Goal: Task Accomplishment & Management: Manage account settings

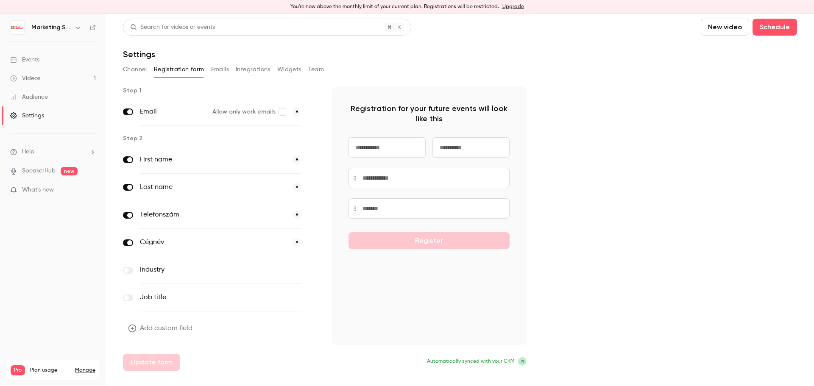
click at [79, 28] on icon "button" at bounding box center [78, 27] width 7 height 7
click at [53, 136] on div "Log out" at bounding box center [79, 137] width 97 height 8
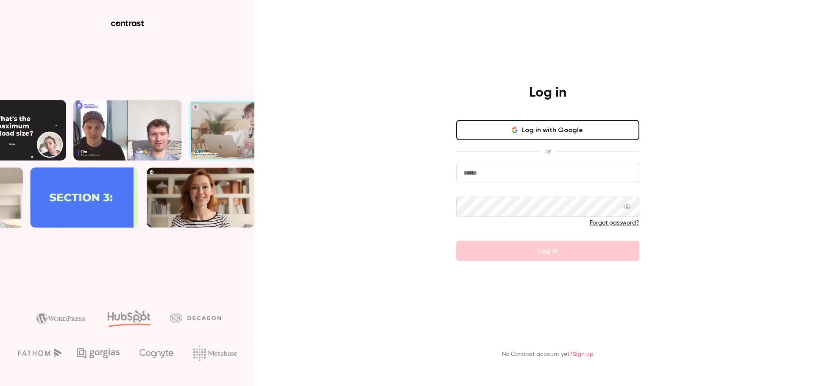
click at [627, 294] on main "Log in Log in with Google or Forgot password? Log in No Contrast account yet? S…" at bounding box center [548, 193] width 221 height 386
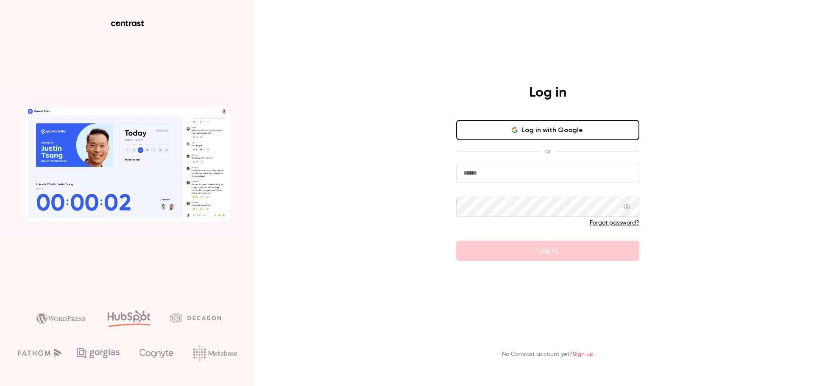
click at [587, 294] on link "Sign up" at bounding box center [583, 355] width 21 height 6
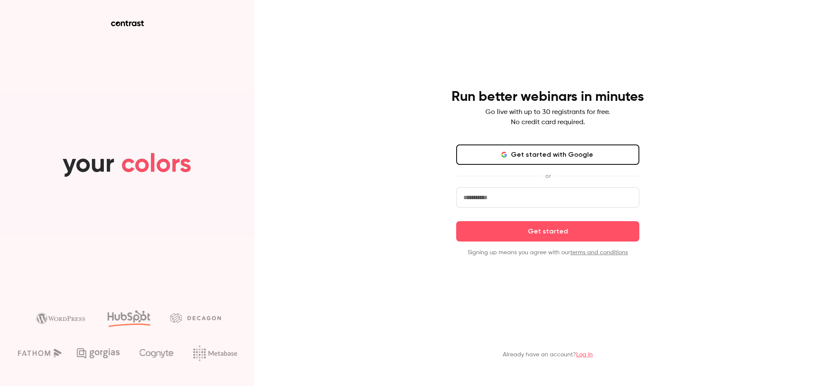
click at [538, 200] on input "email" at bounding box center [547, 197] width 183 height 20
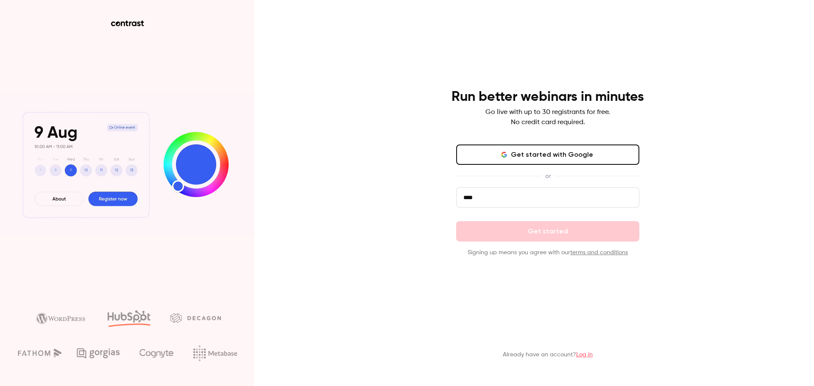
type input "**********"
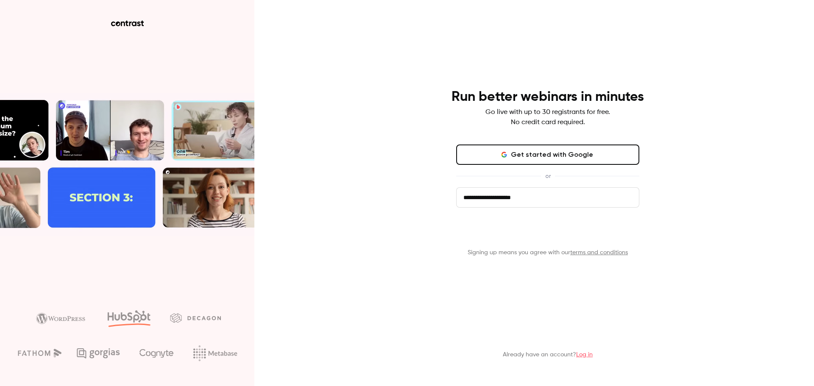
click at [525, 230] on button "Get started" at bounding box center [547, 231] width 183 height 20
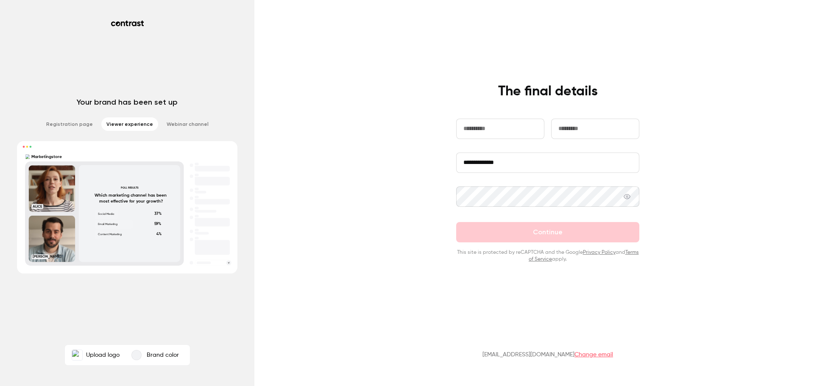
click at [484, 131] on input "text" at bounding box center [500, 129] width 88 height 20
click at [572, 126] on input "text" at bounding box center [595, 129] width 88 height 20
click at [474, 135] on input "text" at bounding box center [500, 129] width 88 height 20
type input "*********"
click at [587, 131] on input "text" at bounding box center [595, 129] width 88 height 20
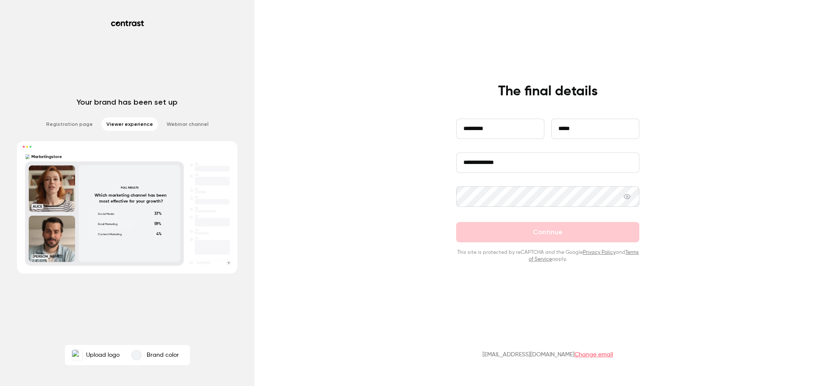
type input "*****"
click at [517, 161] on input "**********" at bounding box center [547, 163] width 183 height 20
click at [518, 162] on input "**********" at bounding box center [547, 163] width 183 height 20
drag, startPoint x: 511, startPoint y: 168, endPoint x: 447, endPoint y: 165, distance: 63.7
click at [447, 165] on div "**********" at bounding box center [548, 173] width 221 height 180
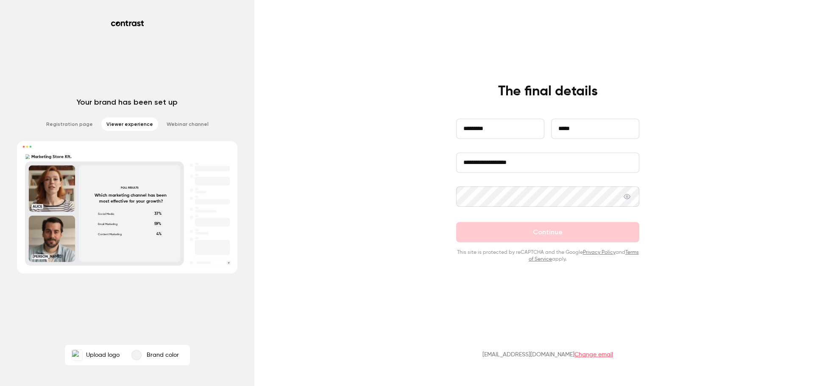
type input "**********"
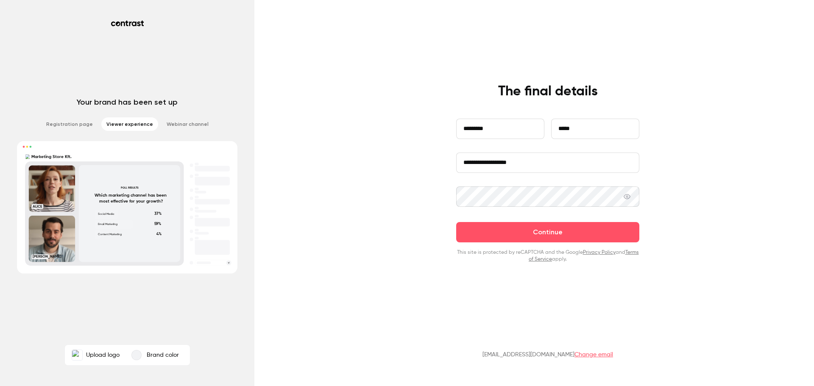
click at [627, 194] on icon at bounding box center [627, 196] width 7 height 7
click at [651, 197] on div "**********" at bounding box center [407, 193] width 814 height 386
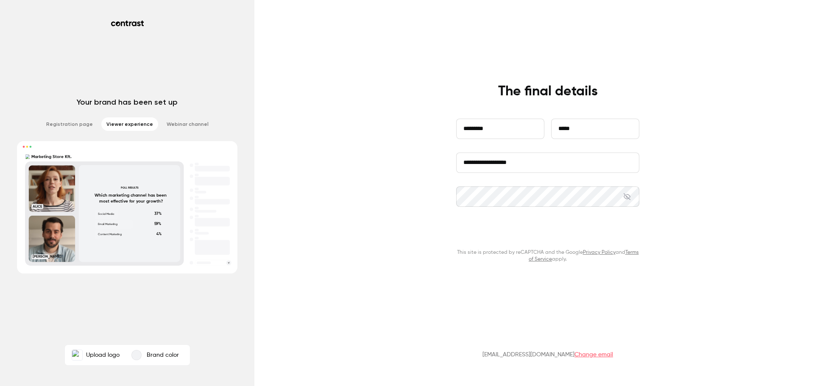
click at [570, 232] on button "Continue" at bounding box center [547, 232] width 183 height 20
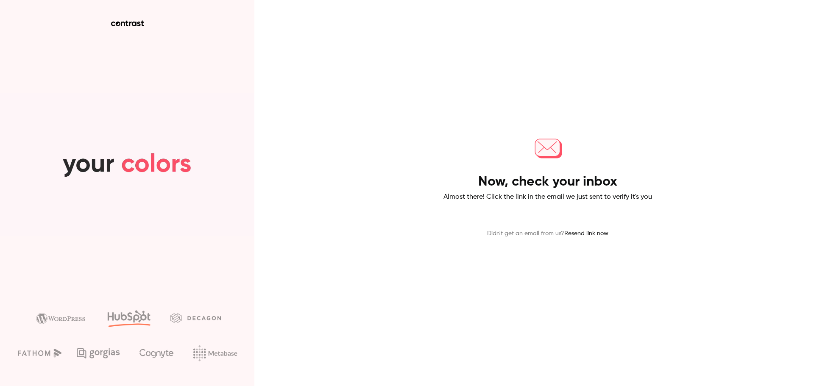
click at [602, 235] on button "Resend link now" at bounding box center [587, 233] width 44 height 9
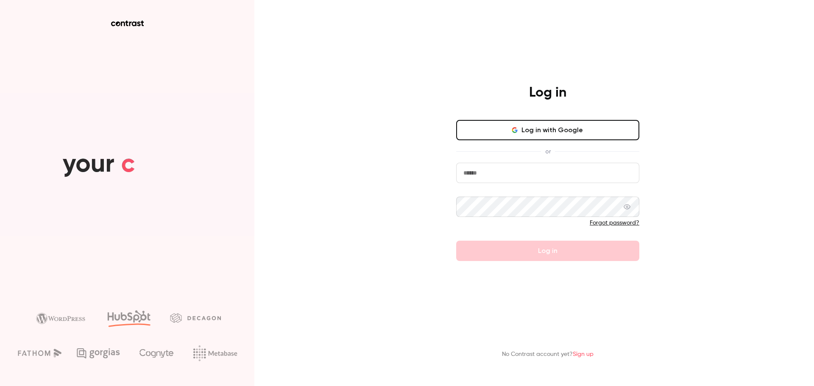
click at [534, 131] on button "Log in with Google" at bounding box center [547, 130] width 183 height 20
click at [391, 166] on div "Log in Log in with Google or Forgot password? Log in No Contrast account yet? S…" at bounding box center [407, 193] width 814 height 386
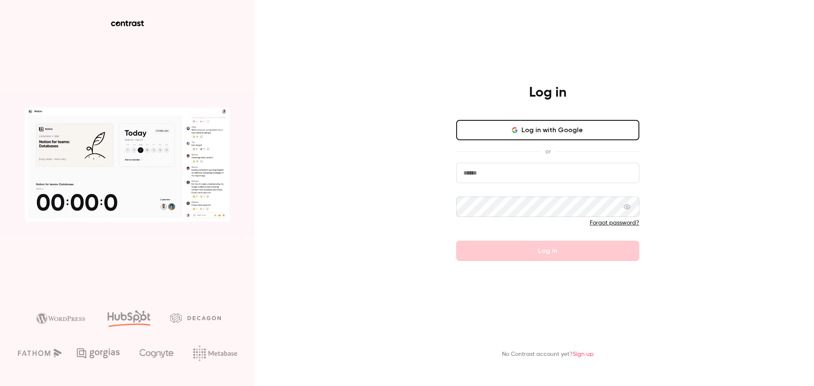
drag, startPoint x: 776, startPoint y: 36, endPoint x: 768, endPoint y: 42, distance: 10.0
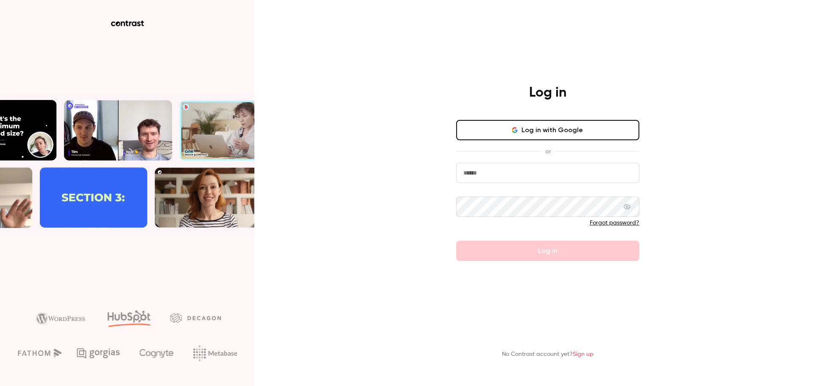
click at [651, 36] on div "Log in Log in with Google or Forgot password? Log in No Contrast account yet? S…" at bounding box center [407, 193] width 814 height 386
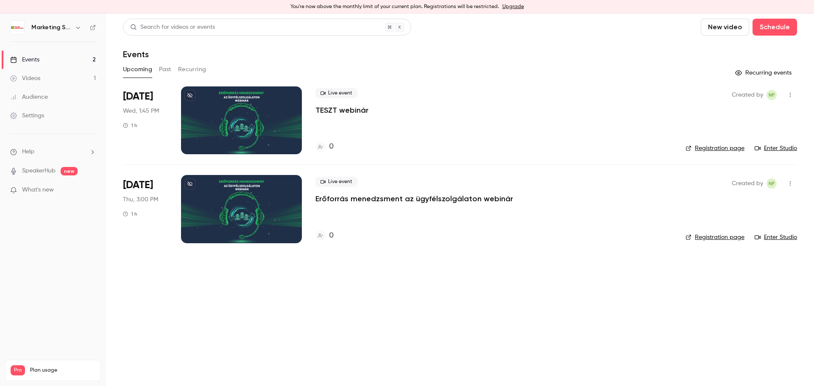
click at [73, 23] on div "Marketing Store Kft." at bounding box center [57, 27] width 52 height 10
click at [78, 30] on icon "button" at bounding box center [78, 27] width 7 height 7
click at [71, 61] on div "Marketing Store Kft. [EMAIL_ADDRESS][DOMAIN_NAME] Billing Pro New channel Log o…" at bounding box center [70, 98] width 127 height 100
drag, startPoint x: 87, startPoint y: 59, endPoint x: 52, endPoint y: 64, distance: 36.0
click at [87, 59] on div "Marketing Store Kft. [EMAIL_ADDRESS][DOMAIN_NAME] Billing Pro New channel Log o…" at bounding box center [70, 98] width 127 height 100
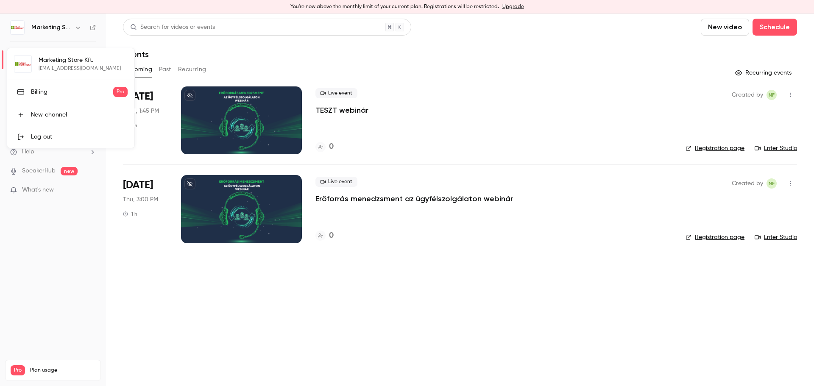
click at [23, 67] on div "Marketing Store Kft. [EMAIL_ADDRESS][DOMAIN_NAME] Billing Pro New channel Log o…" at bounding box center [70, 98] width 127 height 100
click at [79, 29] on div at bounding box center [407, 193] width 814 height 386
click at [37, 117] on div "Settings" at bounding box center [27, 116] width 34 height 8
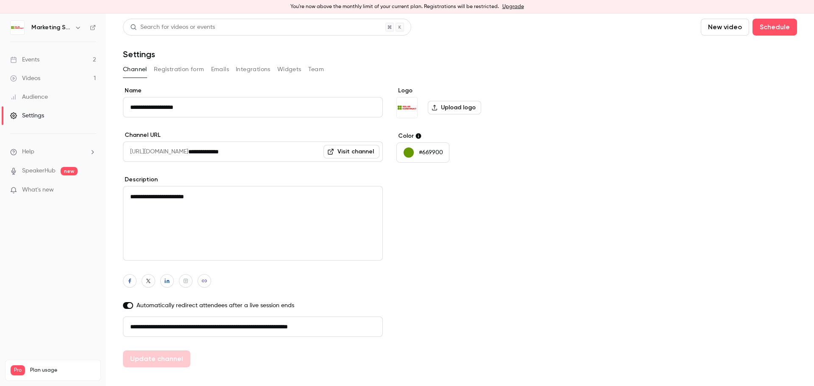
click at [197, 98] on input "**********" at bounding box center [253, 107] width 260 height 20
drag, startPoint x: 197, startPoint y: 106, endPoint x: 92, endPoint y: 110, distance: 105.3
click at [92, 110] on div "**********" at bounding box center [407, 200] width 814 height 373
click at [170, 357] on button "Update channel" at bounding box center [156, 359] width 67 height 17
type input "**********"
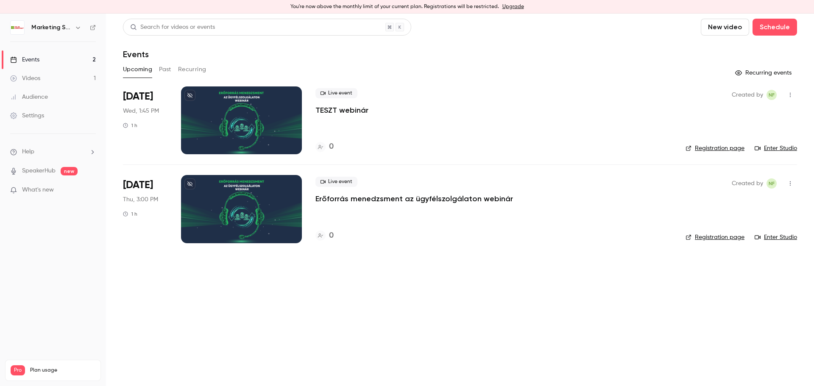
click at [79, 28] on icon "button" at bounding box center [78, 27] width 7 height 7
click at [48, 140] on div "Log out" at bounding box center [79, 137] width 97 height 8
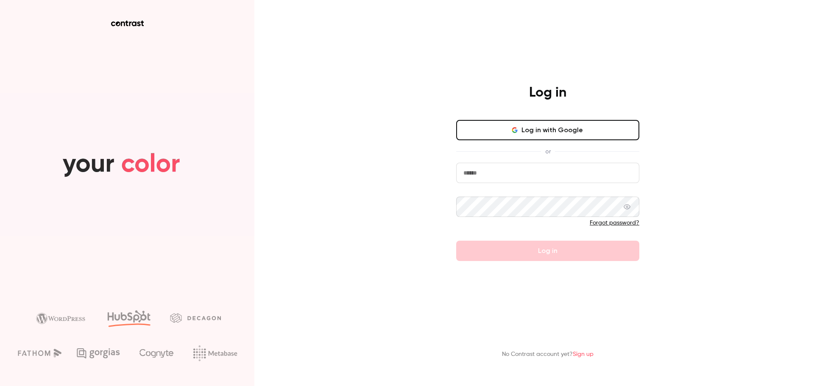
click at [542, 169] on input "email" at bounding box center [547, 173] width 183 height 20
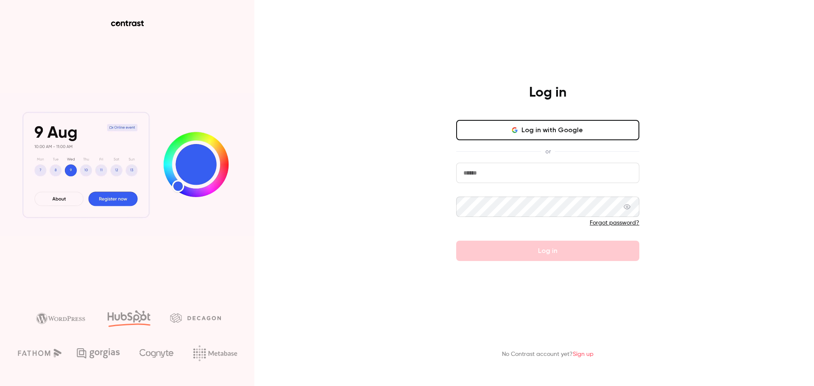
type input "**********"
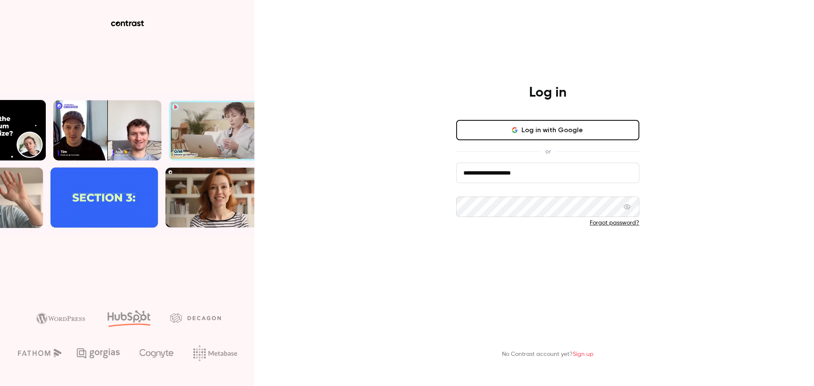
click at [592, 251] on button "Log in" at bounding box center [547, 251] width 183 height 20
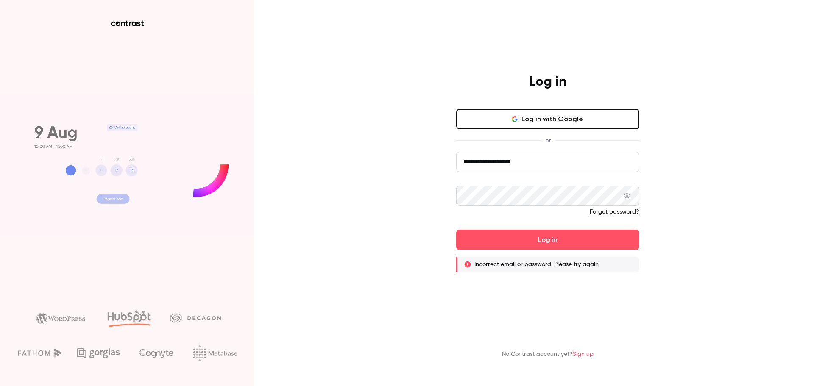
click at [588, 121] on button "Log in with Google" at bounding box center [547, 119] width 183 height 20
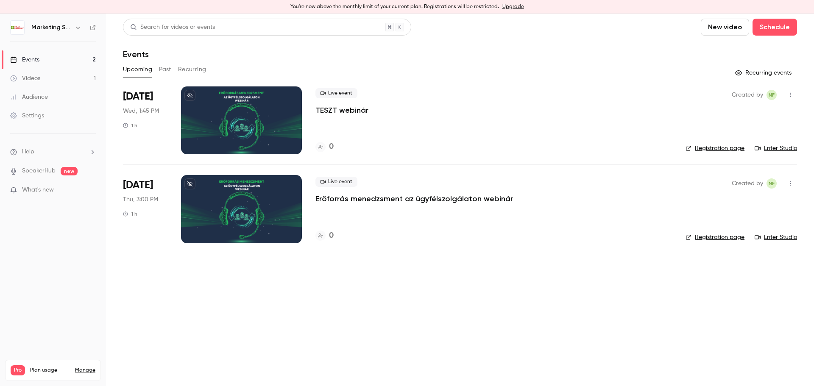
click at [78, 28] on icon "button" at bounding box center [78, 28] width 4 height 2
click at [52, 111] on div "New channel" at bounding box center [79, 115] width 97 height 8
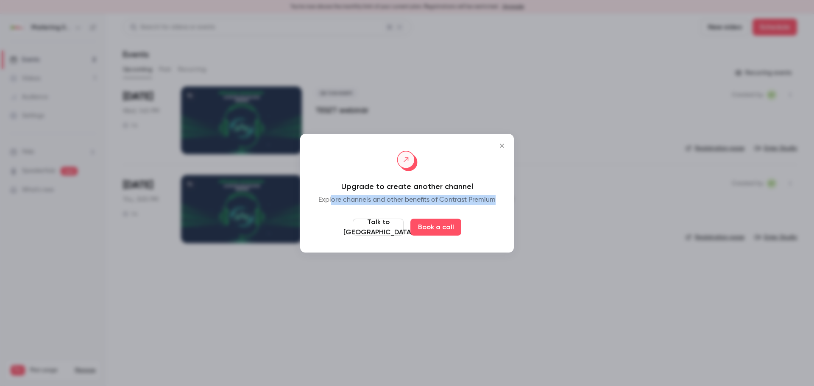
drag, startPoint x: 333, startPoint y: 200, endPoint x: 520, endPoint y: 207, distance: 187.2
click at [501, 201] on div "Upgrade to create another channel Explore channels and other benefits of Contra…" at bounding box center [407, 193] width 214 height 119
drag, startPoint x: 500, startPoint y: 212, endPoint x: 498, endPoint y: 205, distance: 7.9
click at [499, 207] on div "Upgrade to create another channel Explore channels and other benefits of Contra…" at bounding box center [407, 193] width 214 height 119
click at [499, 147] on icon "Close" at bounding box center [502, 146] width 10 height 7
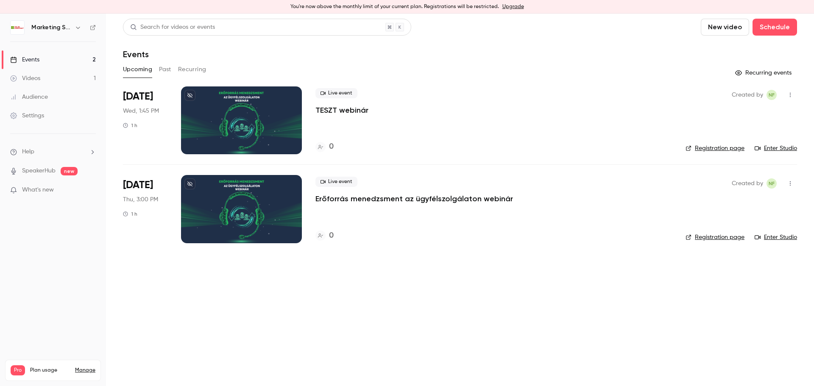
click at [59, 28] on h6 "Marketing Store Kft." at bounding box center [51, 27] width 40 height 8
click at [79, 27] on icon "button" at bounding box center [78, 27] width 7 height 7
click at [55, 91] on div "Billing" at bounding box center [72, 92] width 82 height 8
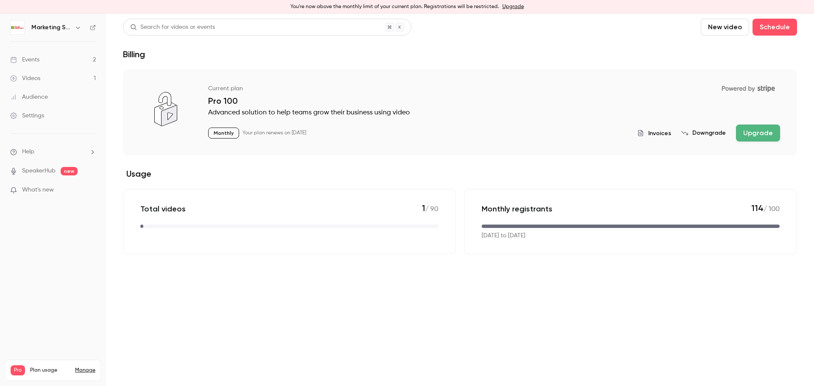
click at [773, 131] on button "Upgrade" at bounding box center [758, 133] width 44 height 17
click at [87, 367] on link "Manage" at bounding box center [85, 370] width 20 height 7
click at [63, 32] on div "Marketing Store Kft." at bounding box center [57, 27] width 52 height 10
click at [63, 30] on h6 "Marketing Store Kft." at bounding box center [51, 27] width 40 height 8
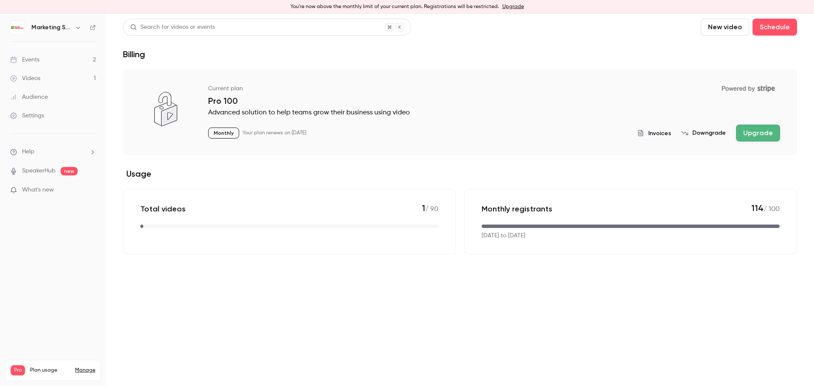
click at [80, 30] on icon "button" at bounding box center [78, 27] width 7 height 7
click at [18, 116] on icon at bounding box center [20, 115] width 7 height 7
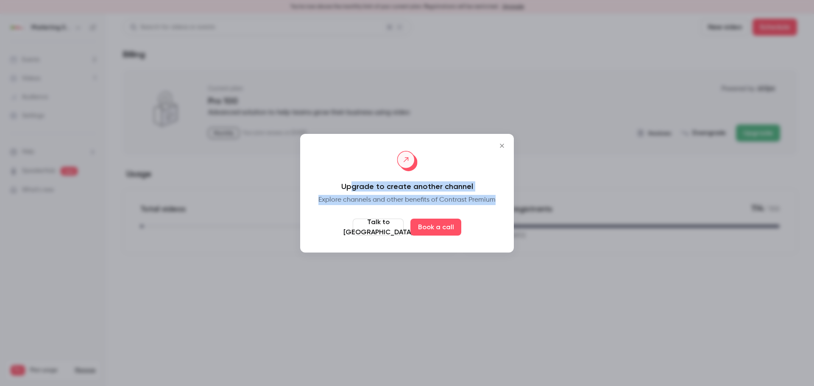
drag, startPoint x: 354, startPoint y: 185, endPoint x: 512, endPoint y: 209, distance: 160.4
click at [512, 209] on div "Upgrade to create another channel Explore channels and other benefits of Contra…" at bounding box center [407, 193] width 214 height 119
click at [390, 235] on button "Talk to us" at bounding box center [378, 227] width 51 height 17
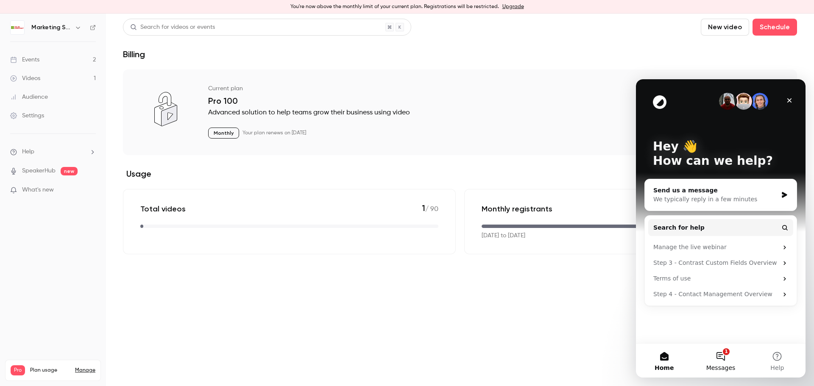
click at [726, 357] on button "1 Messages" at bounding box center [721, 361] width 56 height 34
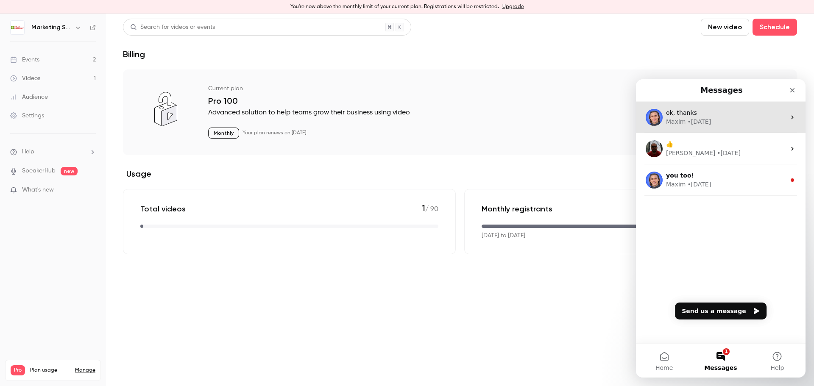
click at [693, 113] on div "ok, thanks" at bounding box center [726, 113] width 120 height 9
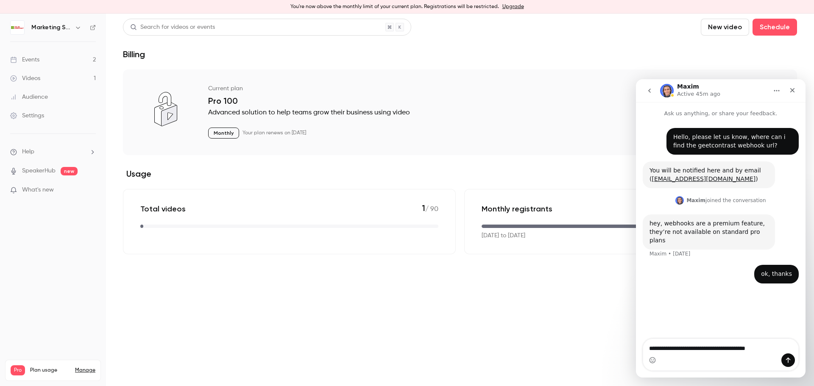
click at [85, 367] on link "Manage" at bounding box center [85, 370] width 20 height 7
click at [772, 350] on textarea "**********" at bounding box center [720, 346] width 155 height 14
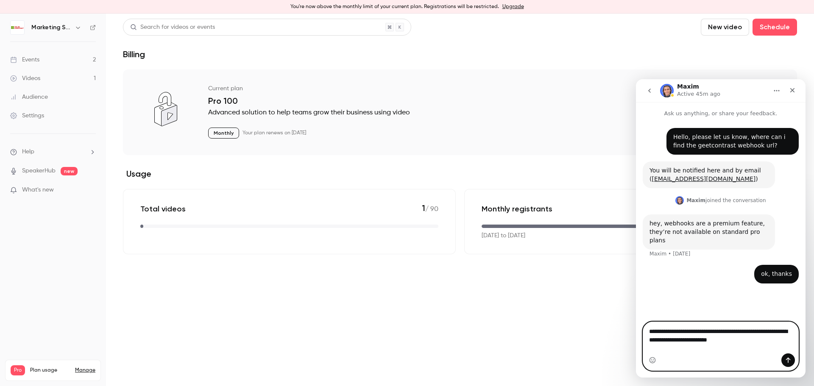
type textarea "**********"
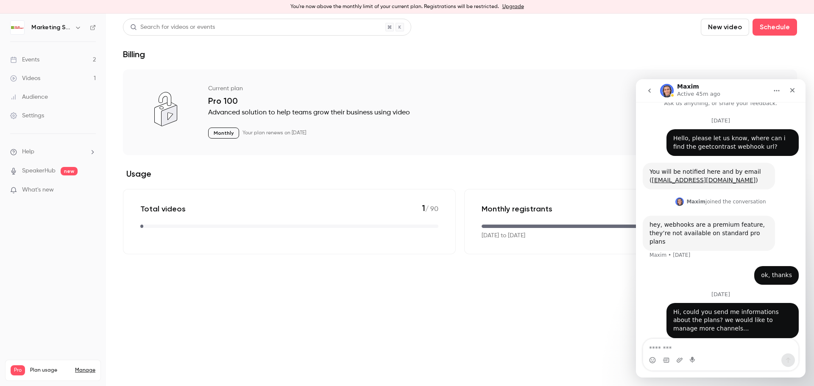
click at [656, 90] on button "go back" at bounding box center [650, 91] width 16 height 16
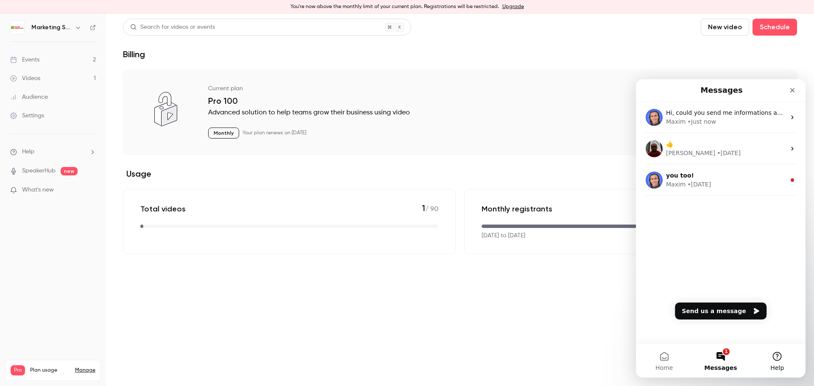
click at [776, 358] on button "Help" at bounding box center [777, 361] width 56 height 34
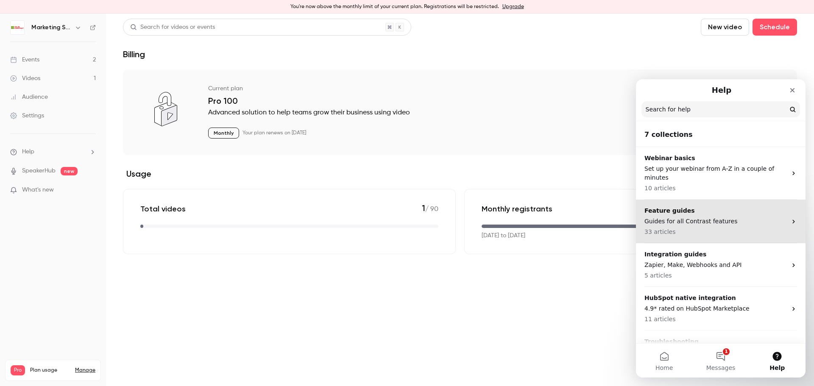
click at [759, 218] on div "Feature guides Guides for all Contrast features 33 articles" at bounding box center [716, 222] width 143 height 30
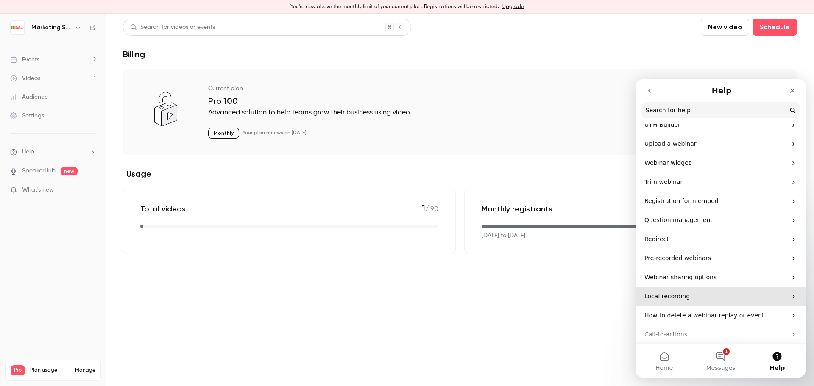
scroll to position [471, 0]
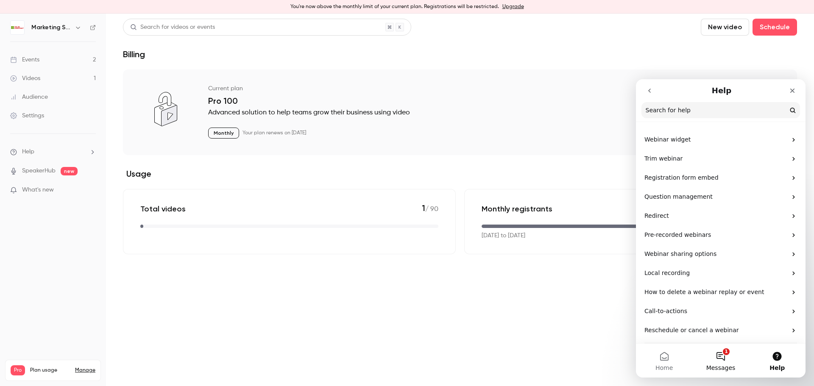
click at [719, 361] on button "1 Messages" at bounding box center [721, 361] width 56 height 34
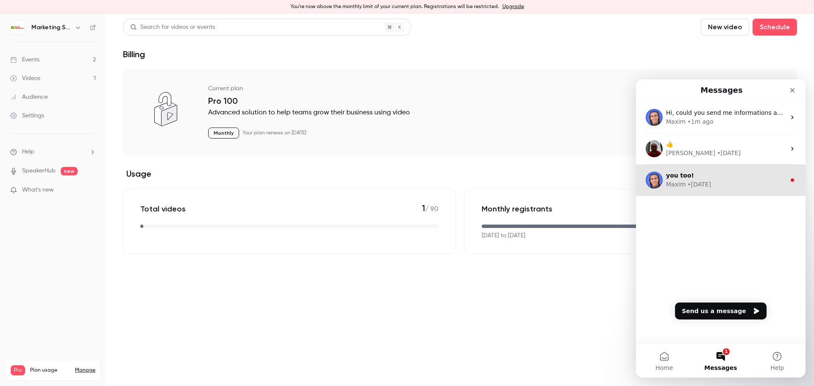
click at [724, 187] on div "Maxim • 8w ago" at bounding box center [726, 184] width 120 height 9
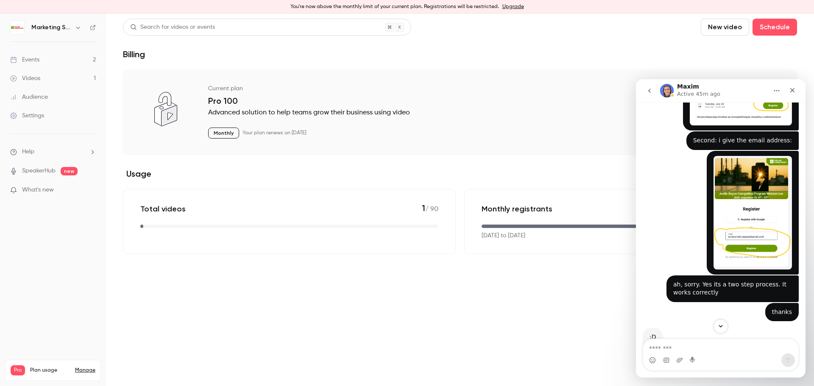
scroll to position [557, 0]
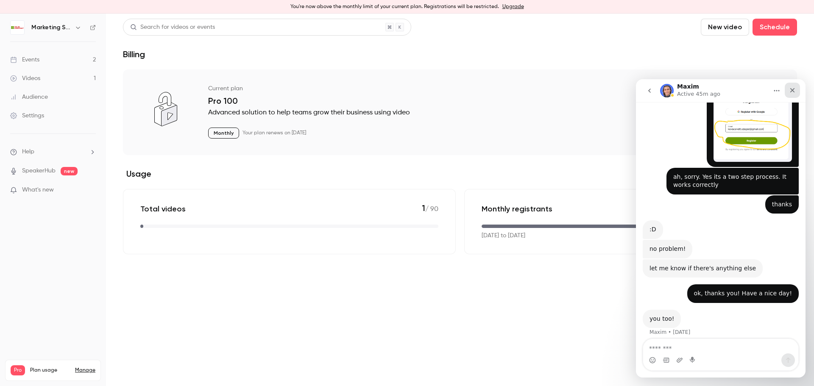
click at [791, 92] on icon "Close" at bounding box center [792, 90] width 7 height 7
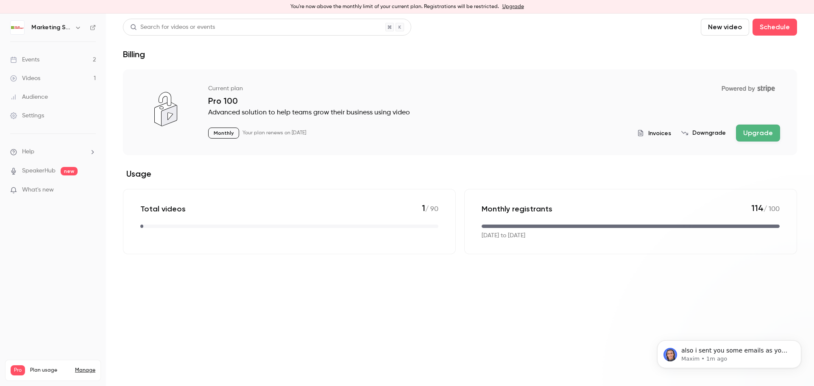
scroll to position [0, 0]
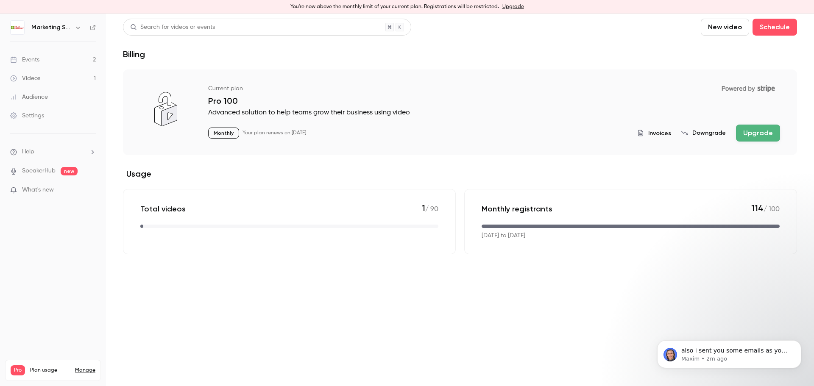
click at [79, 27] on icon "button" at bounding box center [78, 27] width 7 height 7
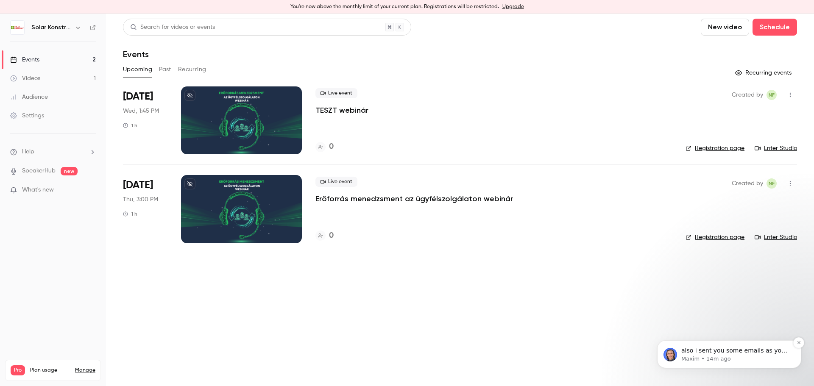
click at [705, 354] on p "also i sent you some emails as you are over your limits. as i did not hear back…" at bounding box center [736, 351] width 109 height 8
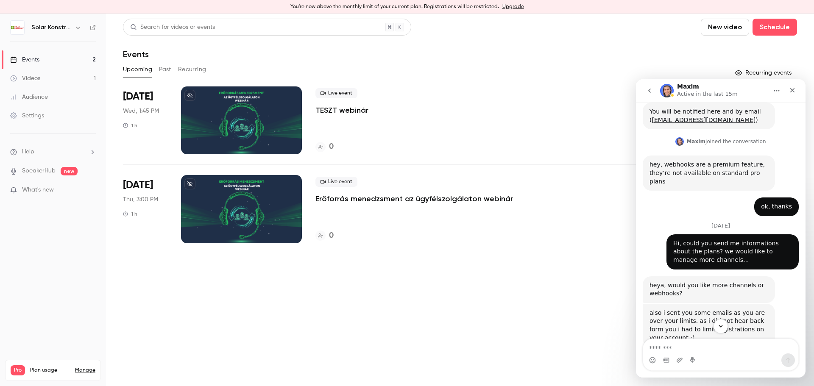
scroll to position [80, 0]
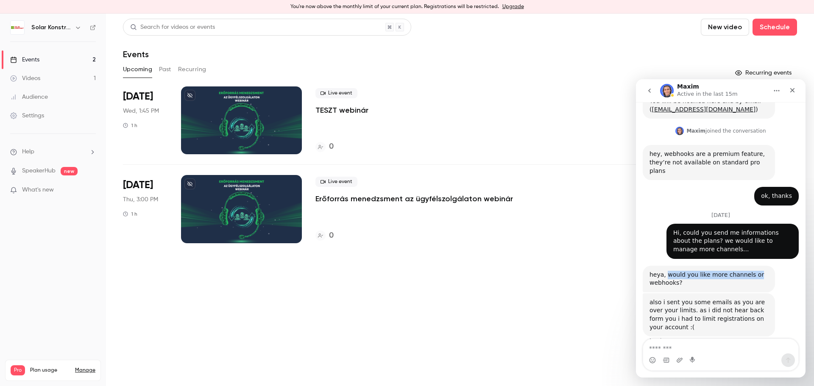
drag, startPoint x: 677, startPoint y: 266, endPoint x: 756, endPoint y: 270, distance: 79.4
click at [756, 271] on div "heya, would you like more channels or webhooks?" at bounding box center [709, 279] width 119 height 17
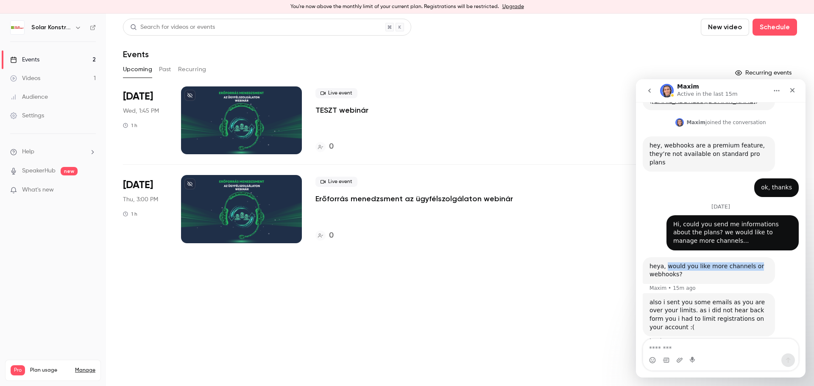
click at [691, 263] on div "heya, would you like more channels or webhooks?" at bounding box center [709, 271] width 119 height 17
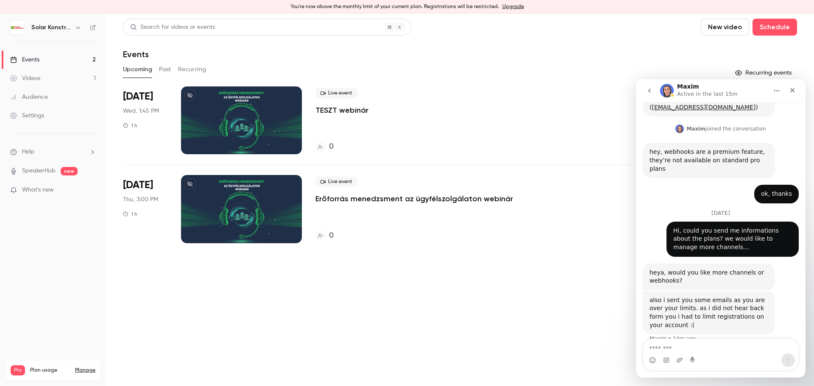
scroll to position [80, 0]
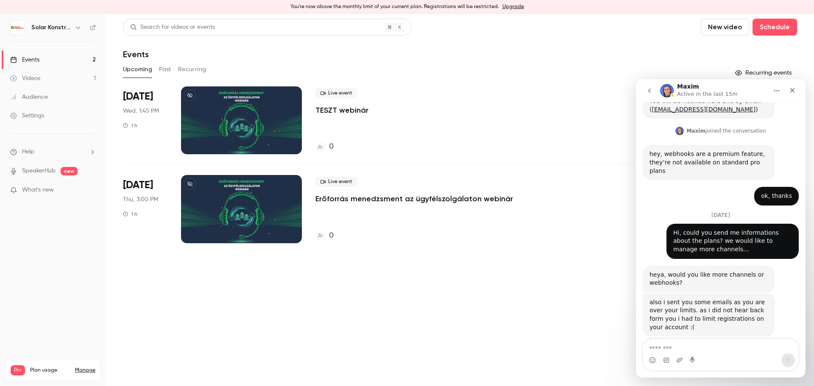
click at [660, 299] on div "also i sent you some emails as you are over your limits. as i did not hear back…" at bounding box center [709, 315] width 119 height 33
drag, startPoint x: 694, startPoint y: 300, endPoint x: 703, endPoint y: 296, distance: 9.3
click at [703, 299] on div "also i sent you some emails as you are over your limits. as i did not hear back…" at bounding box center [709, 315] width 119 height 33
drag, startPoint x: 651, startPoint y: 293, endPoint x: 766, endPoint y: 313, distance: 116.3
click at [766, 313] on div "also i sent you some emails as you are over your limits. as i did not hear back…" at bounding box center [709, 315] width 119 height 33
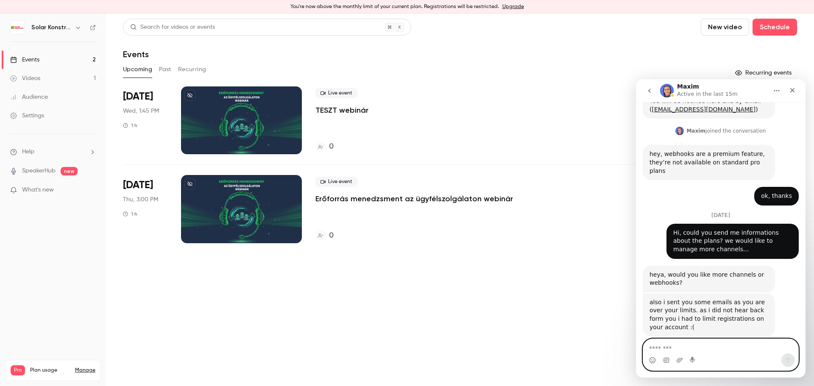
click at [704, 349] on textarea "Message…" at bounding box center [720, 346] width 155 height 14
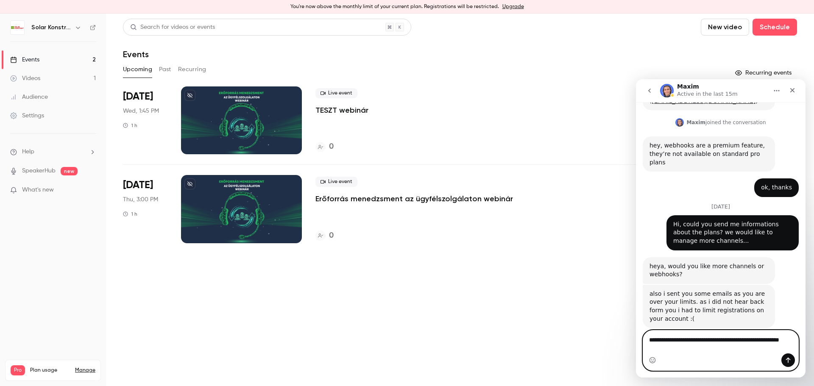
click at [745, 344] on textarea "**********" at bounding box center [720, 342] width 155 height 23
type textarea "**********"
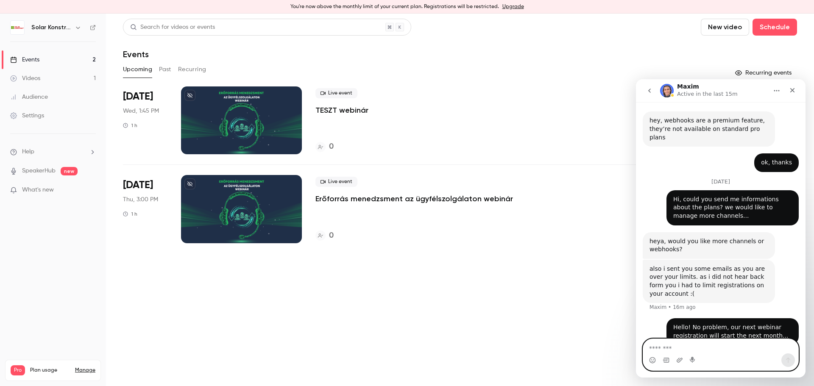
type textarea "*"
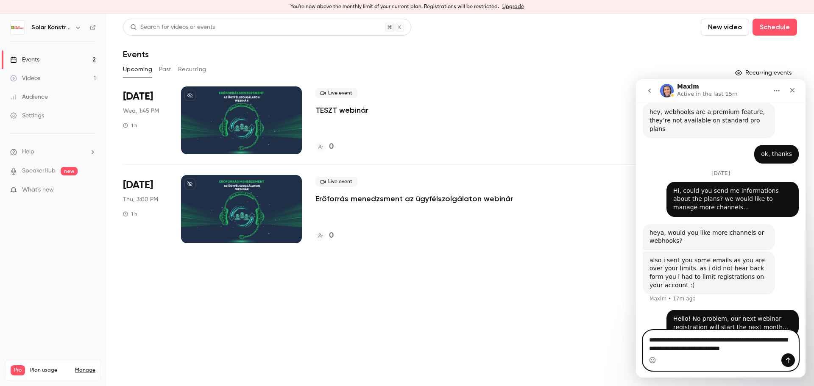
type textarea "**********"
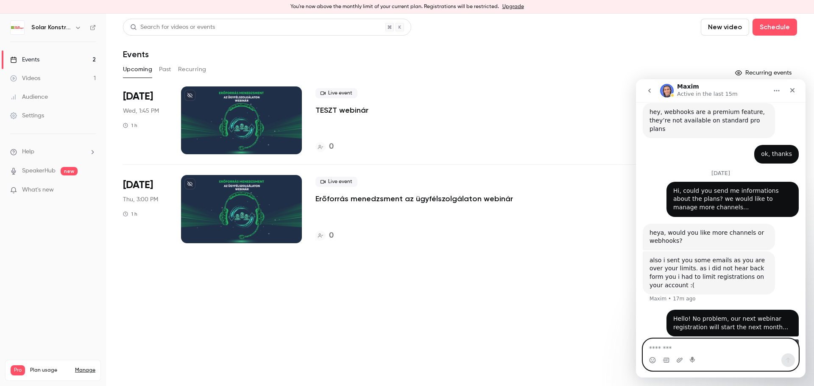
scroll to position [149, 0]
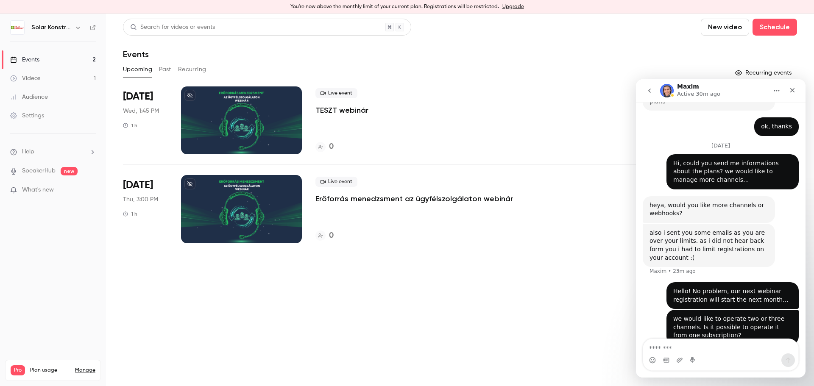
click at [384, 64] on div "Upcoming Past Recurring" at bounding box center [460, 70] width 674 height 14
click at [791, 90] on icon "Close" at bounding box center [792, 90] width 7 height 7
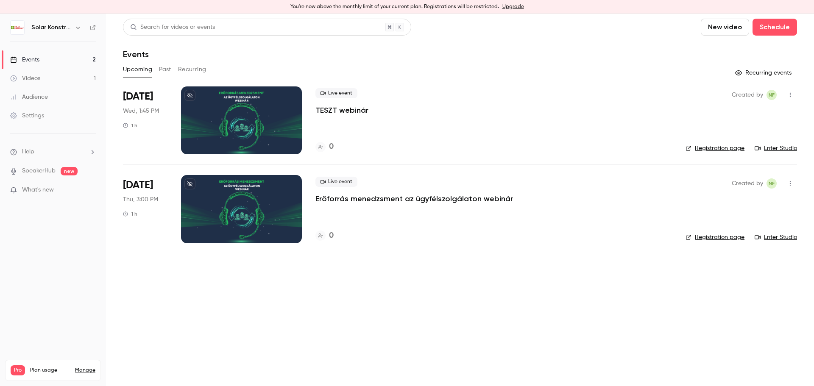
click at [36, 77] on div "Videos" at bounding box center [25, 78] width 30 height 8
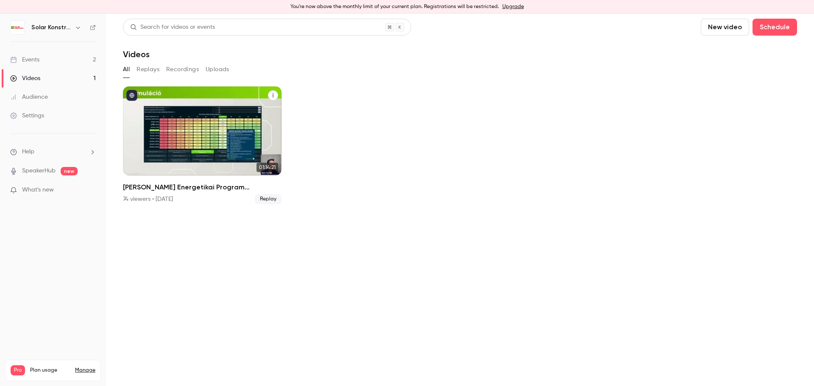
click at [263, 145] on div "Jedlik Ányos Energetikai Program Webinárium" at bounding box center [202, 131] width 159 height 89
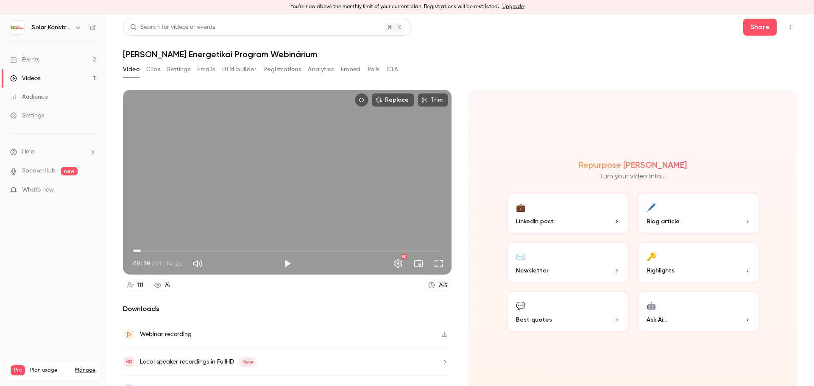
click at [141, 251] on span "01:51" at bounding box center [287, 251] width 308 height 14
drag, startPoint x: 433, startPoint y: 265, endPoint x: 433, endPoint y: 316, distance: 51.3
click at [433, 265] on button "Full screen" at bounding box center [439, 263] width 17 height 17
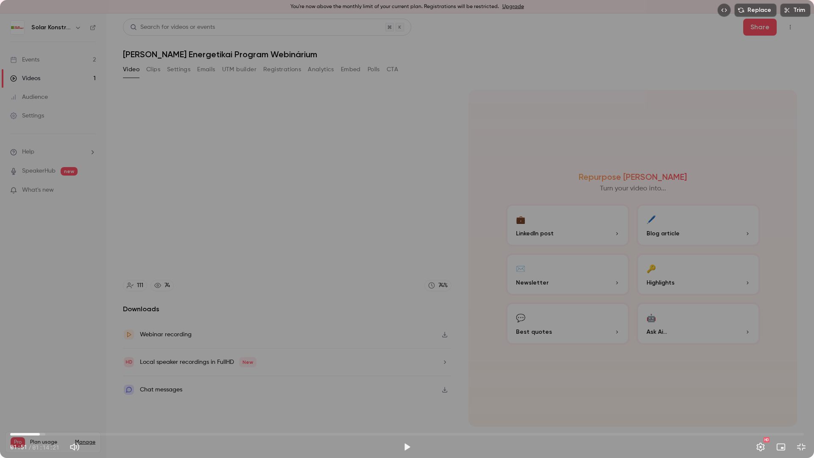
click at [40, 386] on span "02:46" at bounding box center [407, 435] width 794 height 14
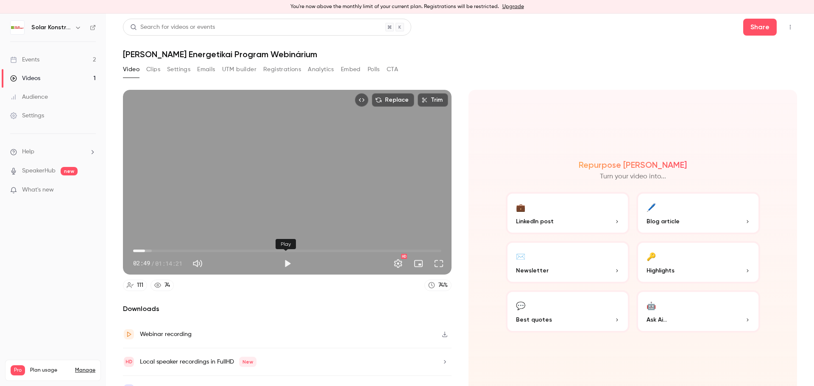
click at [288, 266] on button "Play" at bounding box center [287, 263] width 17 height 17
click at [432, 261] on button "Full screen" at bounding box center [439, 263] width 17 height 17
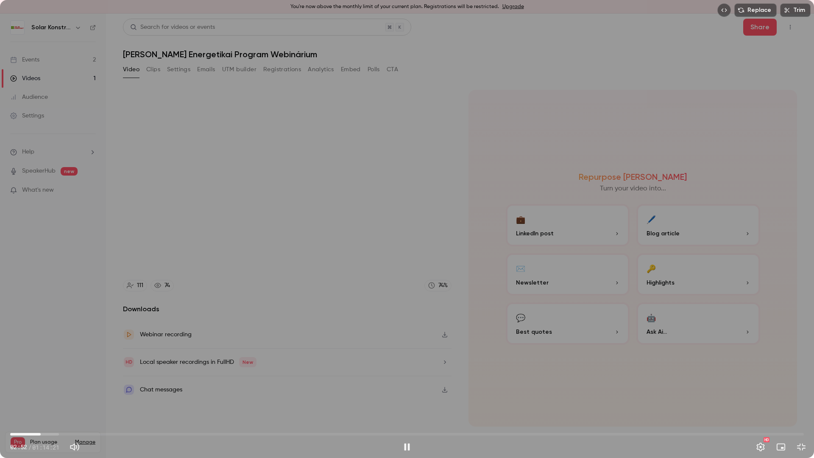
click at [58, 386] on span "02:52" at bounding box center [407, 435] width 794 height 14
click at [71, 386] on span "05:40" at bounding box center [407, 435] width 794 height 14
click at [84, 386] on span "06:57" at bounding box center [407, 435] width 794 height 14
click at [114, 386] on span "09:43" at bounding box center [407, 435] width 794 height 14
click at [142, 386] on span "09:44" at bounding box center [407, 435] width 794 height 14
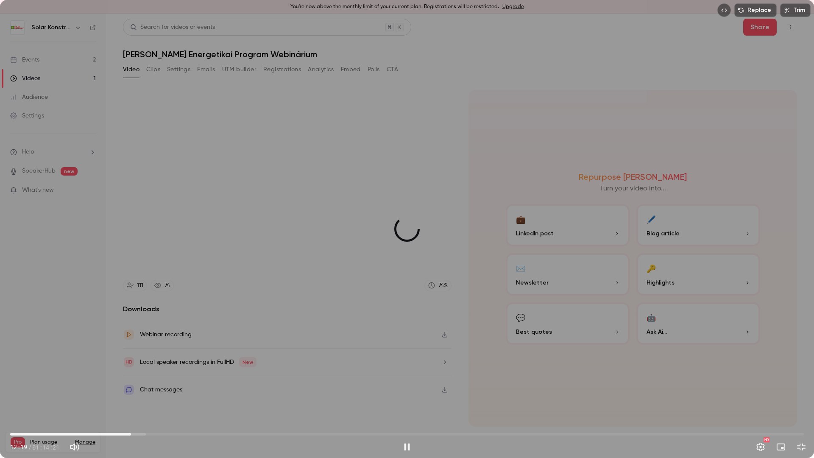
click at [131, 386] on span "11:19" at bounding box center [407, 435] width 794 height 14
click at [126, 386] on span "11:19" at bounding box center [407, 435] width 794 height 14
click at [120, 386] on span "10:51" at bounding box center [407, 435] width 794 height 14
click at [140, 386] on span "10:49" at bounding box center [407, 435] width 794 height 14
click at [158, 386] on span "12:07" at bounding box center [407, 435] width 794 height 14
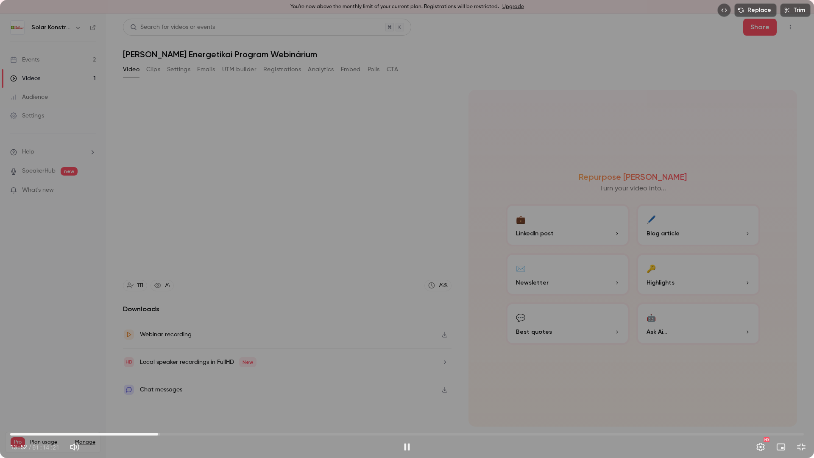
click at [148, 386] on span "13:52" at bounding box center [407, 435] width 794 height 14
click at [147, 386] on span "12:47" at bounding box center [146, 434] width 3 height 3
click at [145, 386] on span "12:47" at bounding box center [146, 434] width 3 height 3
click at [179, 386] on span "15:48" at bounding box center [407, 435] width 794 height 14
click at [210, 386] on span "18:44" at bounding box center [407, 435] width 794 height 14
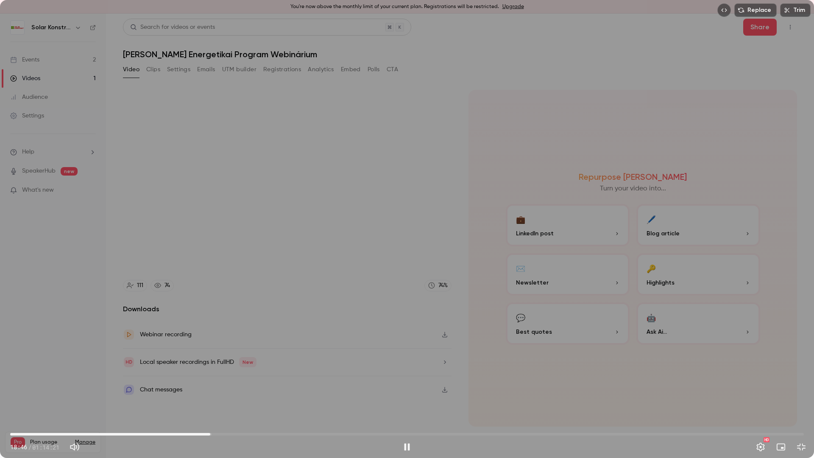
click at [209, 386] on span "18:46" at bounding box center [210, 434] width 3 height 3
click at [202, 386] on span "18:26" at bounding box center [407, 435] width 794 height 14
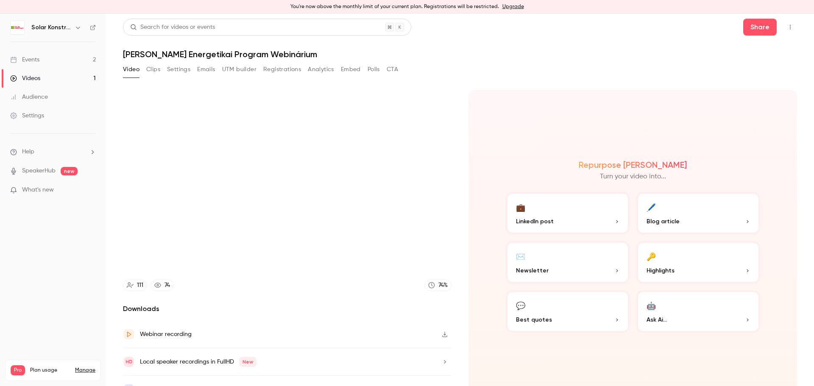
click at [51, 26] on h6 "Solar Konstrukt Kft." at bounding box center [51, 27] width 40 height 8
click at [77, 29] on icon "button" at bounding box center [78, 27] width 7 height 7
type input "******"
click at [49, 96] on link "Billing Pro" at bounding box center [70, 92] width 127 height 24
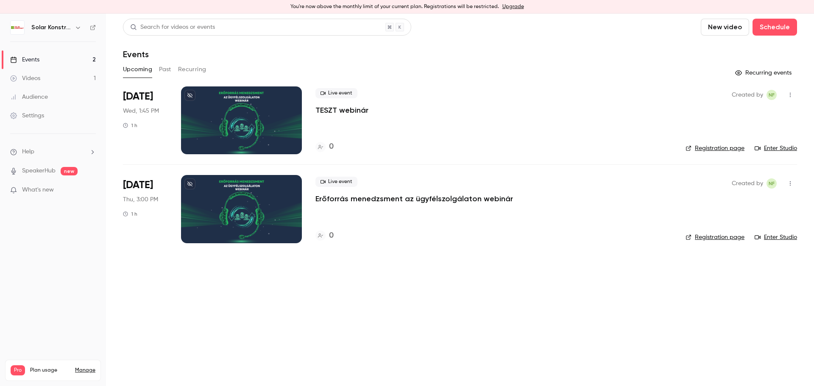
click at [167, 72] on button "Past" at bounding box center [165, 70] width 12 height 14
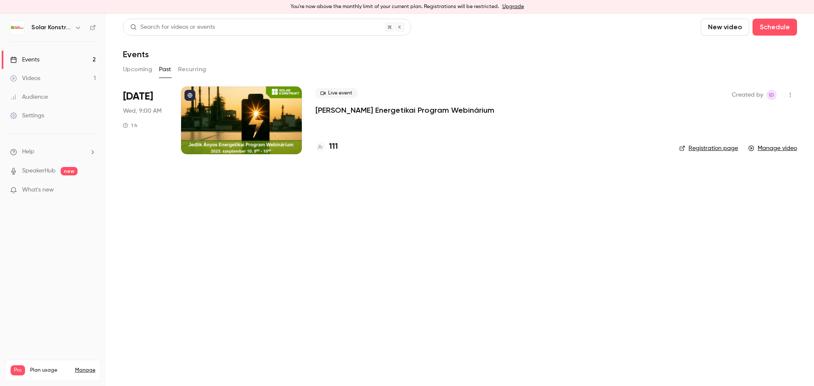
click at [187, 71] on button "Recurring" at bounding box center [192, 70] width 28 height 14
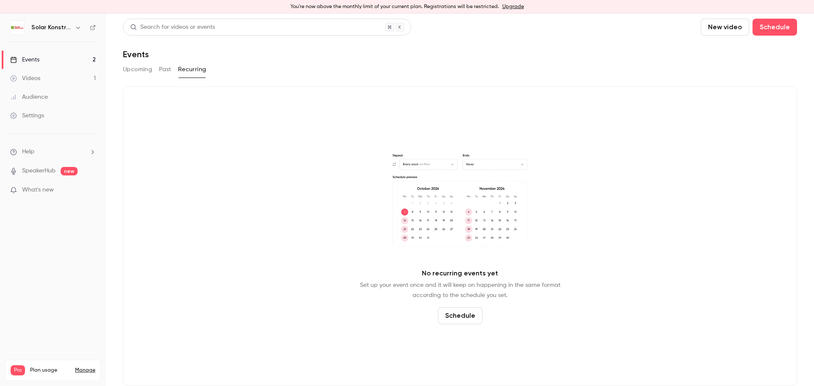
click at [59, 58] on link "Events 2" at bounding box center [53, 59] width 106 height 19
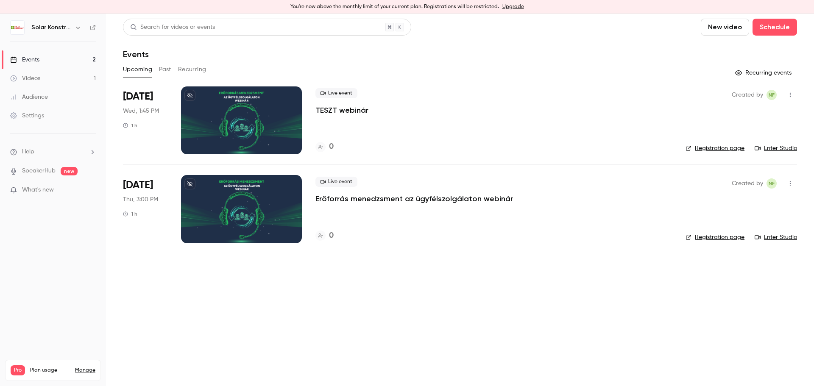
click at [45, 79] on link "Videos 1" at bounding box center [53, 78] width 106 height 19
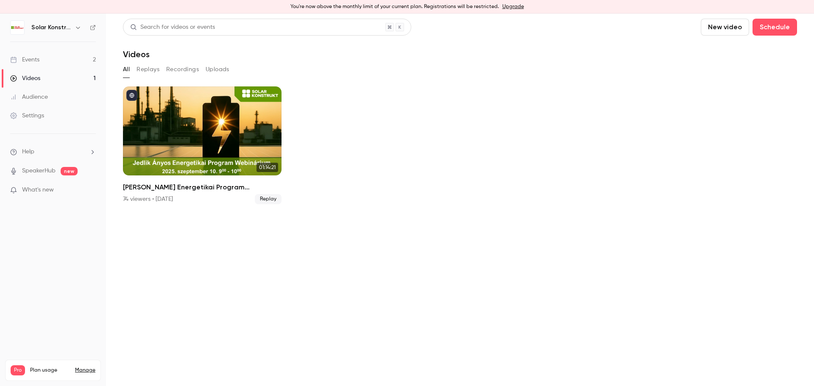
click at [37, 57] on div "Events" at bounding box center [24, 60] width 29 height 8
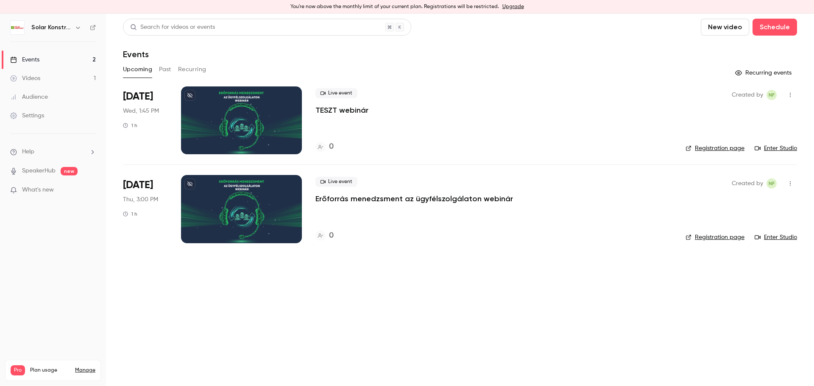
click at [170, 71] on button "Past" at bounding box center [165, 70] width 12 height 14
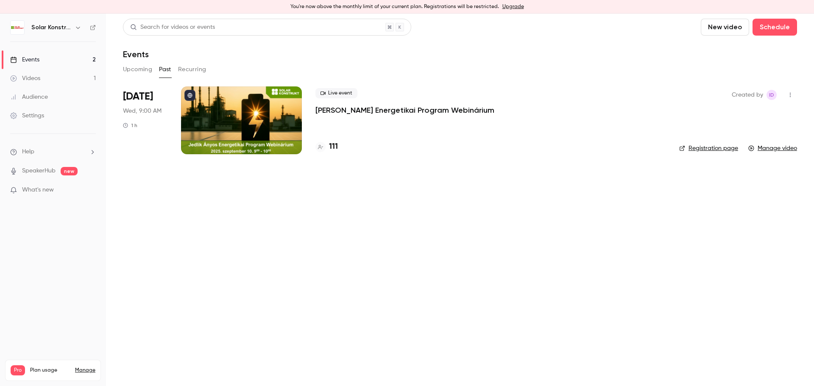
click at [788, 94] on icon "button" at bounding box center [790, 95] width 7 height 6
click at [748, 141] on div "Duplicate" at bounding box center [758, 138] width 64 height 8
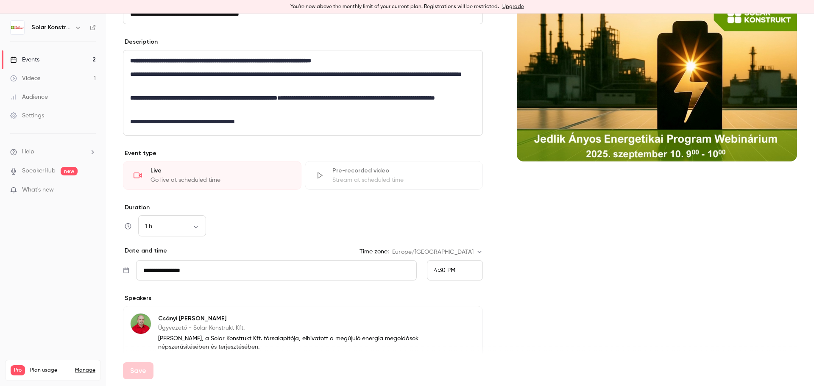
scroll to position [127, 0]
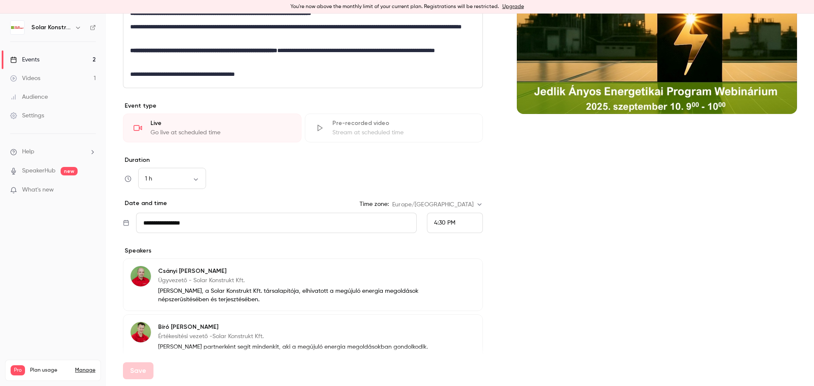
click at [228, 230] on input "**********" at bounding box center [276, 223] width 281 height 20
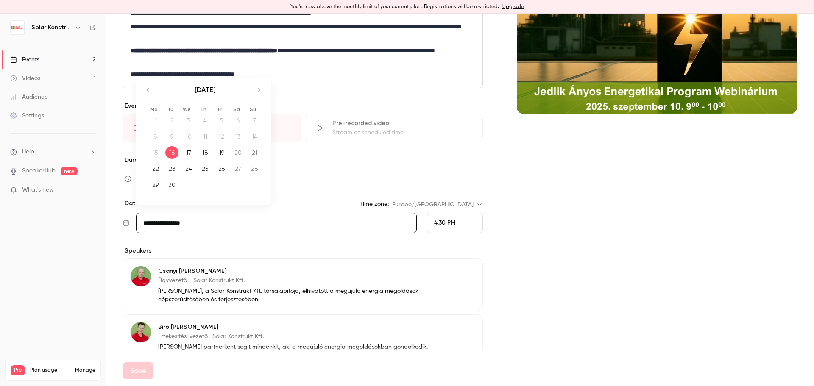
click at [225, 155] on div "19" at bounding box center [221, 152] width 13 height 13
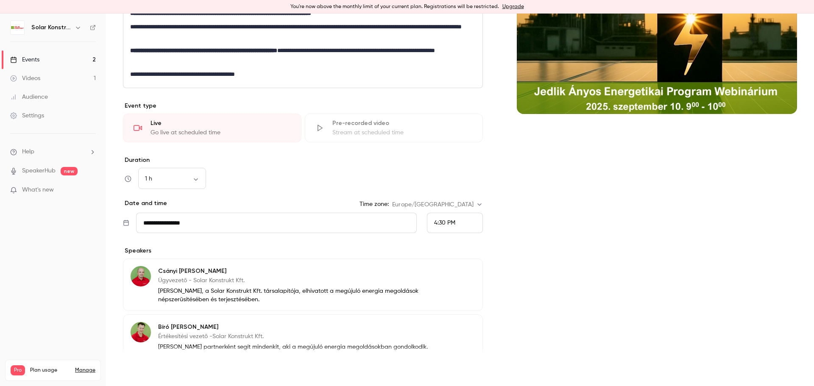
click at [136, 371] on button "Save" at bounding box center [138, 371] width 31 height 17
type input "**********"
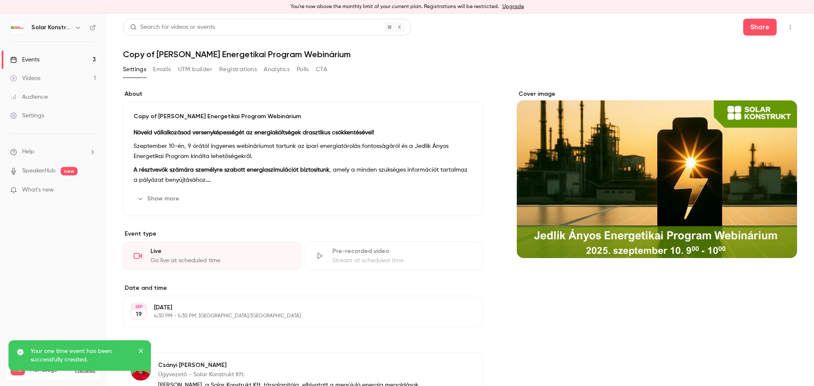
click at [35, 64] on link "Events 3" at bounding box center [53, 59] width 106 height 19
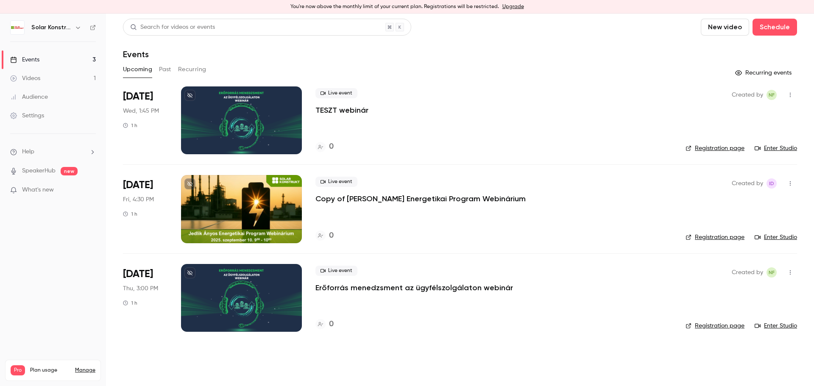
click at [780, 237] on link "Enter Studio" at bounding box center [776, 237] width 42 height 8
